Goal: Information Seeking & Learning: Learn about a topic

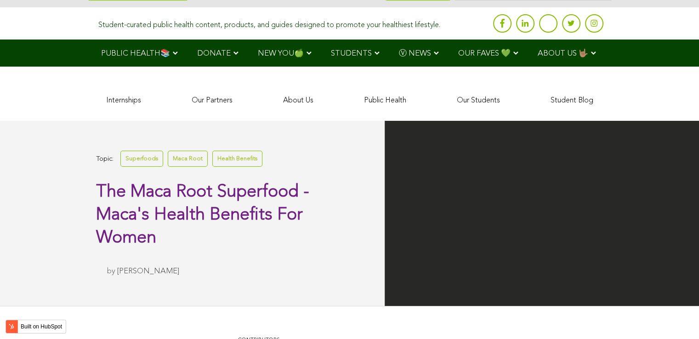
scroll to position [2099, 0]
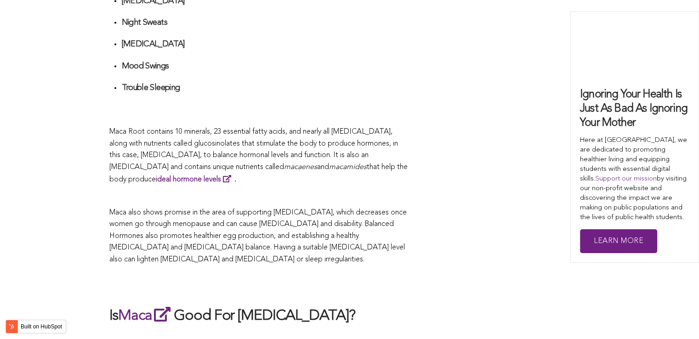
click at [326, 170] on p "Maca Root contains 10 minerals, 23 essential fatty acids, and nearly all [MEDIC…" at bounding box center [258, 156] width 299 height 60
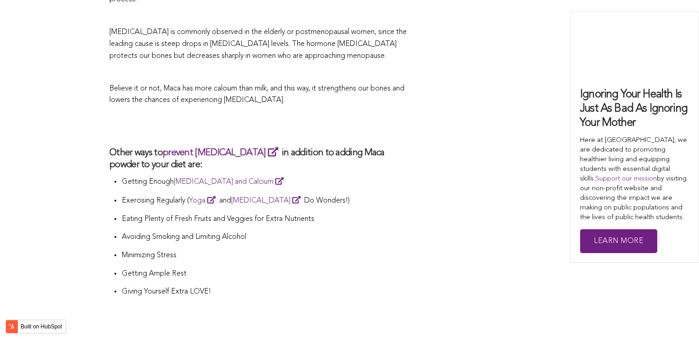
click at [209, 195] on p "Exercising Regularly ( Yoga and [MEDICAL_DATA] Do Wonders!)" at bounding box center [264, 201] width 287 height 13
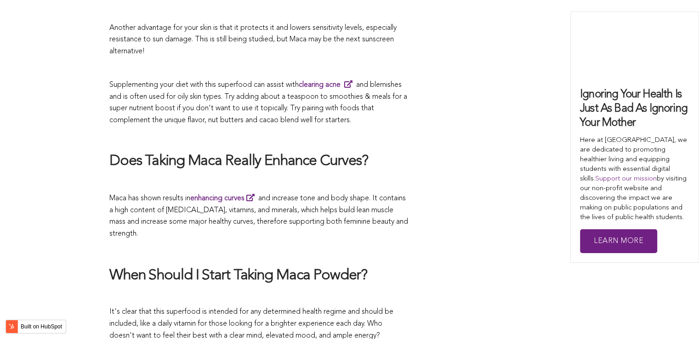
scroll to position [2529, 0]
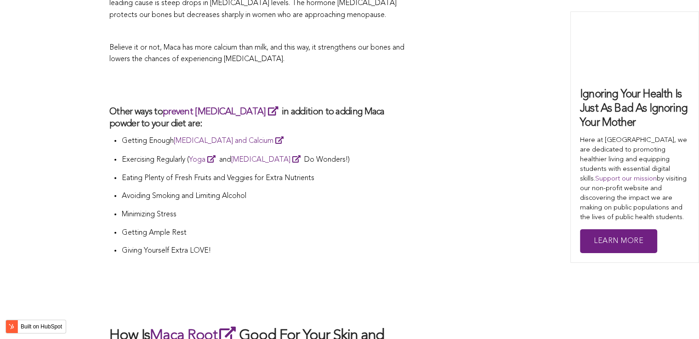
click at [349, 105] on h3 "Other ways to prevent [MEDICAL_DATA] in addition to adding Maca powder to your …" at bounding box center [258, 117] width 299 height 25
click at [352, 173] on li "Eating Plenty of Fresh Fruits and Veggies for Extra Nutrients" at bounding box center [264, 182] width 287 height 18
click at [385, 26] on p at bounding box center [258, 32] width 299 height 12
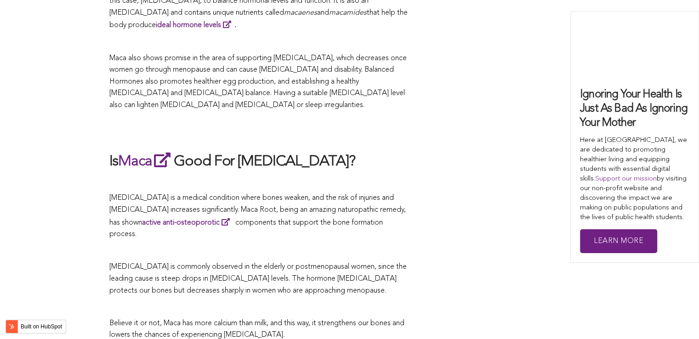
scroll to position [2067, 0]
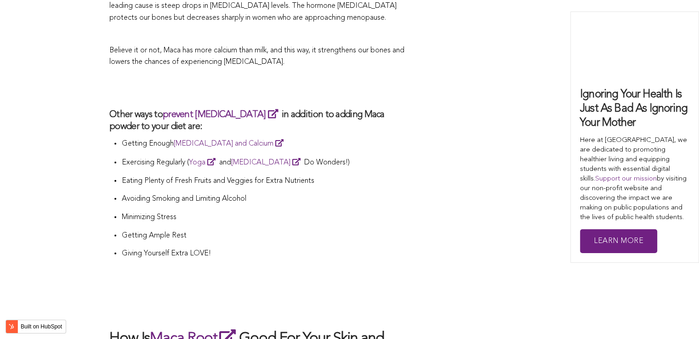
scroll to position [1790, 0]
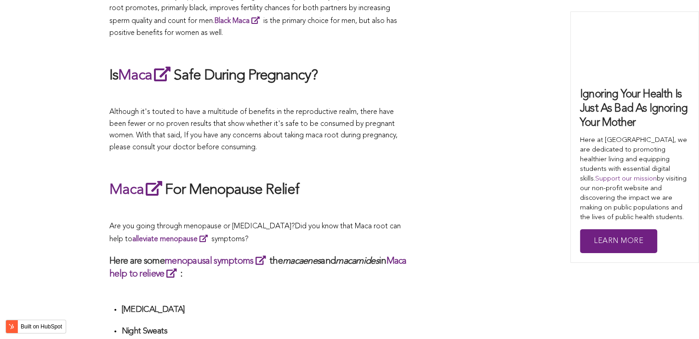
click at [355, 179] on h2 "Maca For Menopause Relief" at bounding box center [258, 189] width 299 height 21
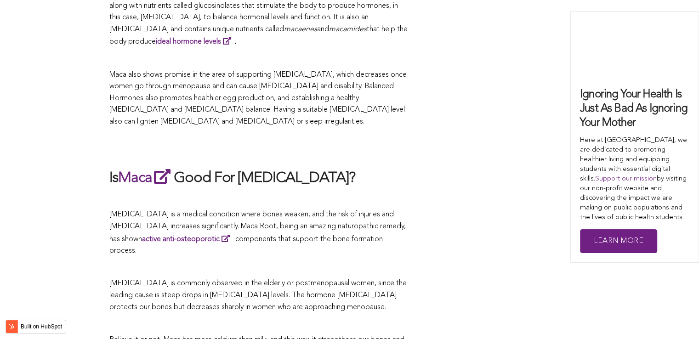
click at [378, 170] on h2 "Is Maca Good For [MEDICAL_DATA]?" at bounding box center [258, 177] width 299 height 21
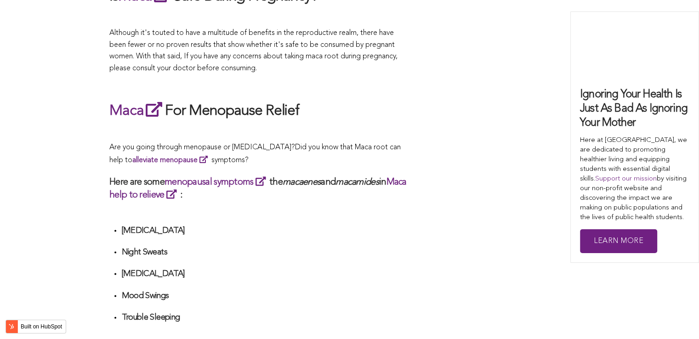
scroll to position [2084, 0]
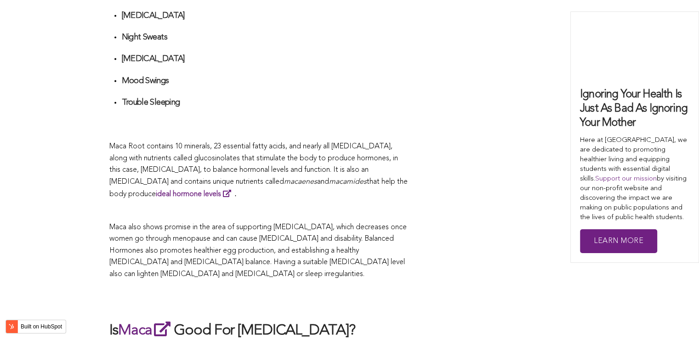
click at [338, 178] on span "that help the body produce ideal hormone levels ." at bounding box center [258, 188] width 298 height 20
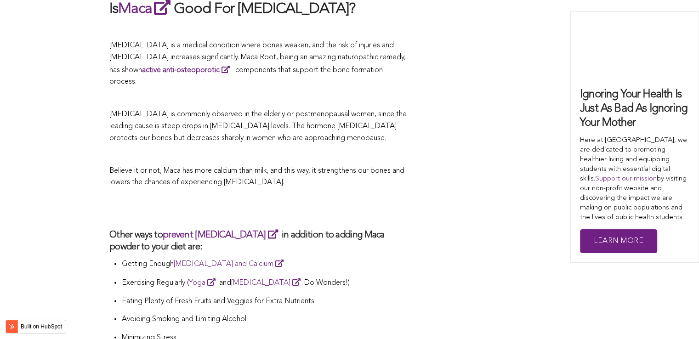
scroll to position [2106, 0]
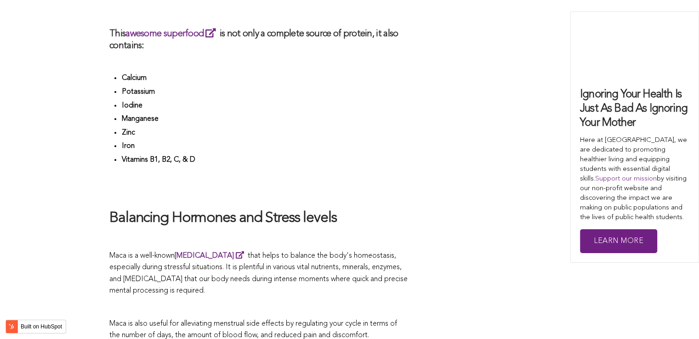
scroll to position [3127, 0]
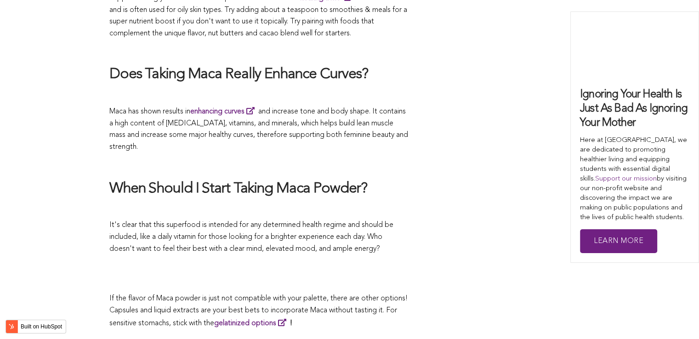
click at [283, 204] on p at bounding box center [258, 210] width 299 height 12
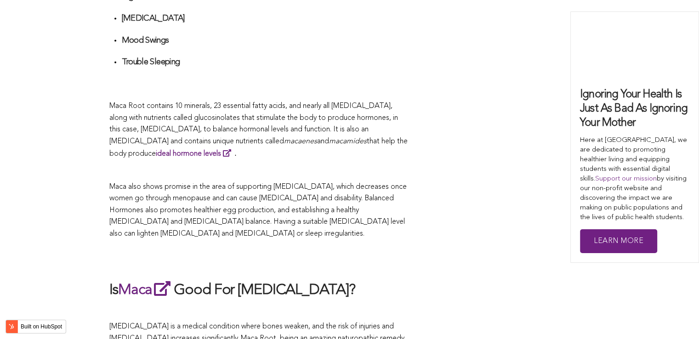
scroll to position [2079, 0]
